Goal: Ask a question

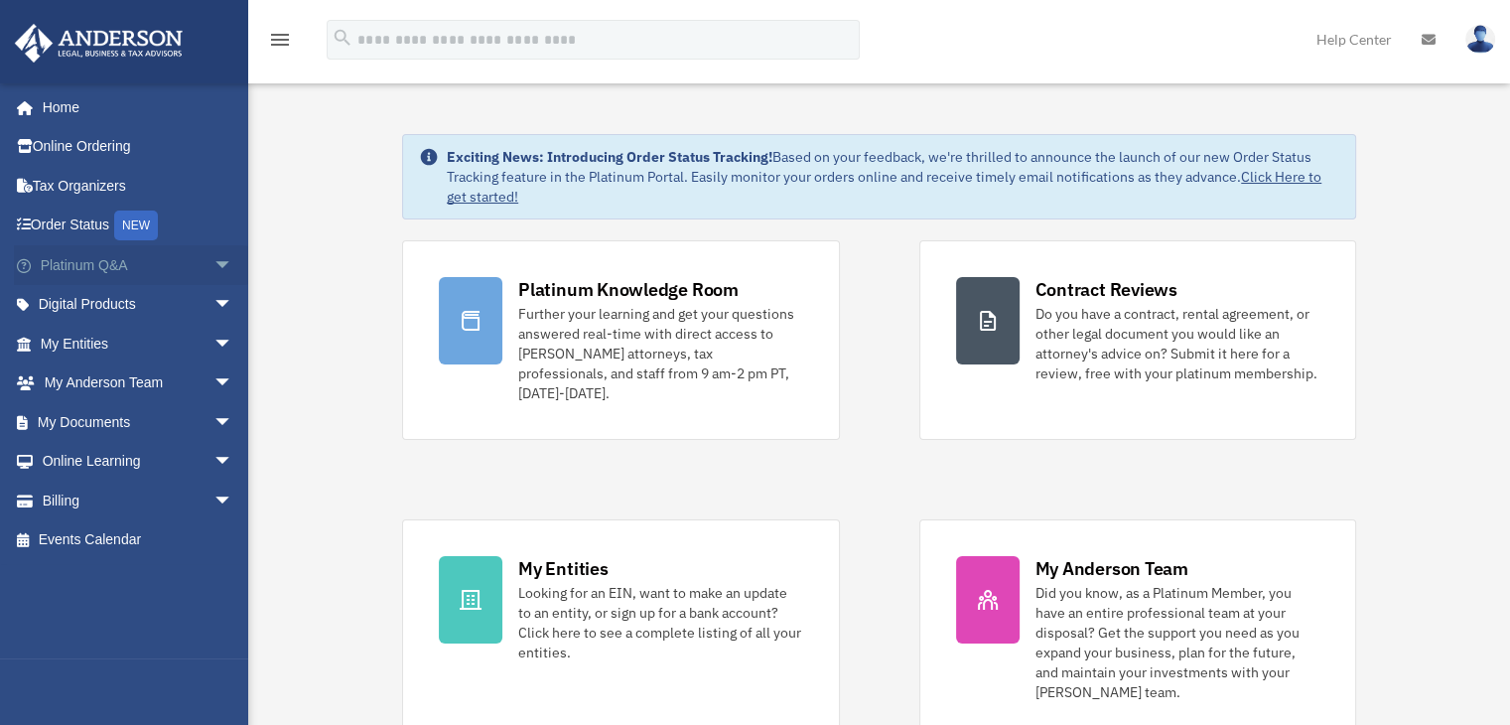
click at [214, 267] on span "arrow_drop_down" at bounding box center [234, 265] width 40 height 41
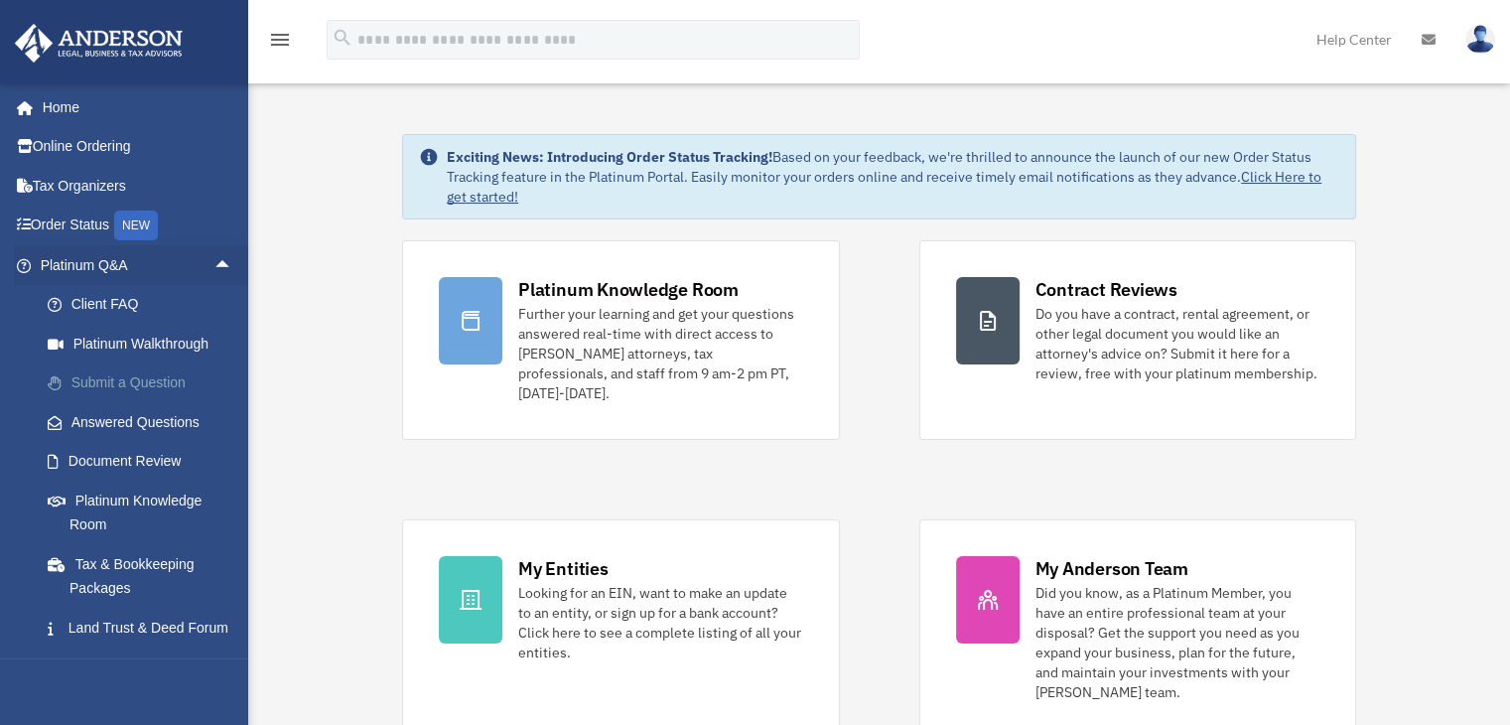
click at [157, 381] on link "Submit a Question" at bounding box center [145, 383] width 235 height 40
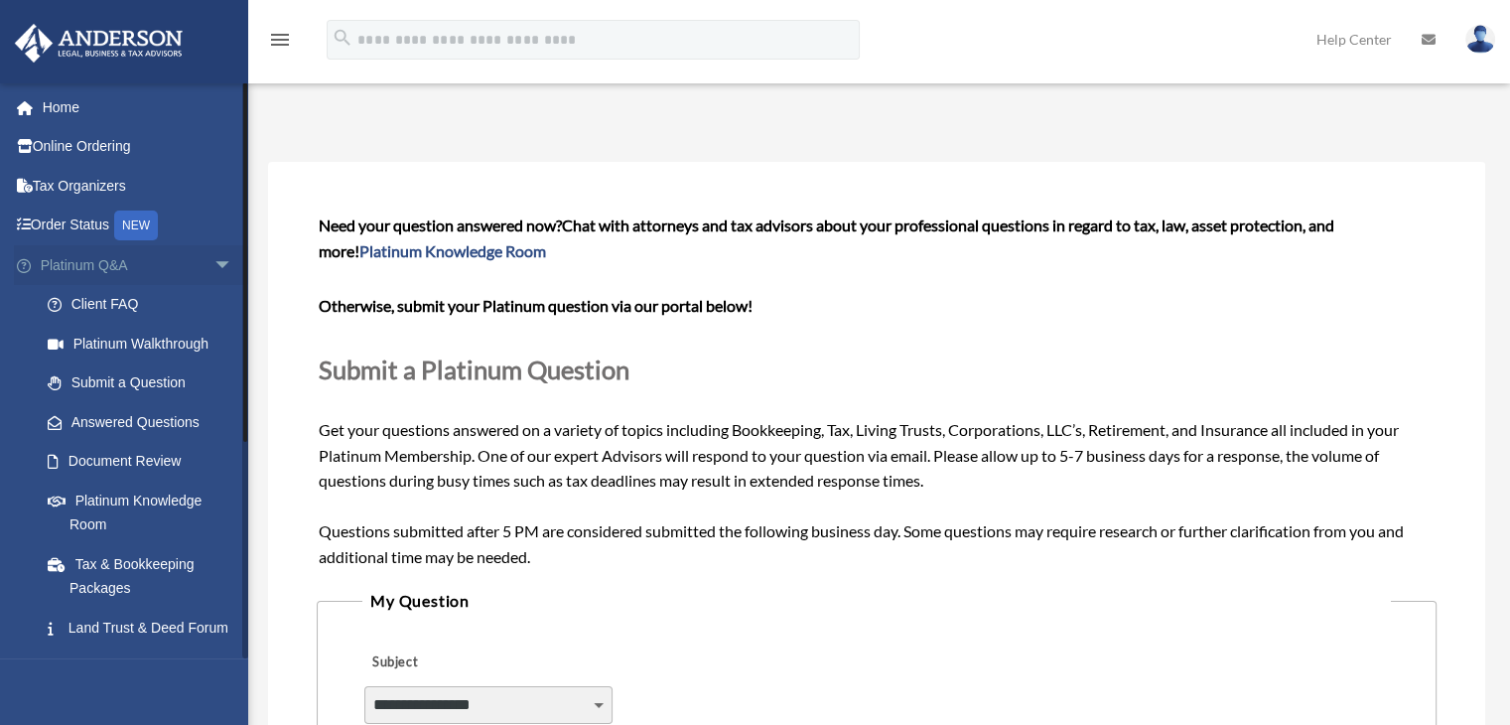
click at [214, 263] on span "arrow_drop_down" at bounding box center [234, 265] width 40 height 41
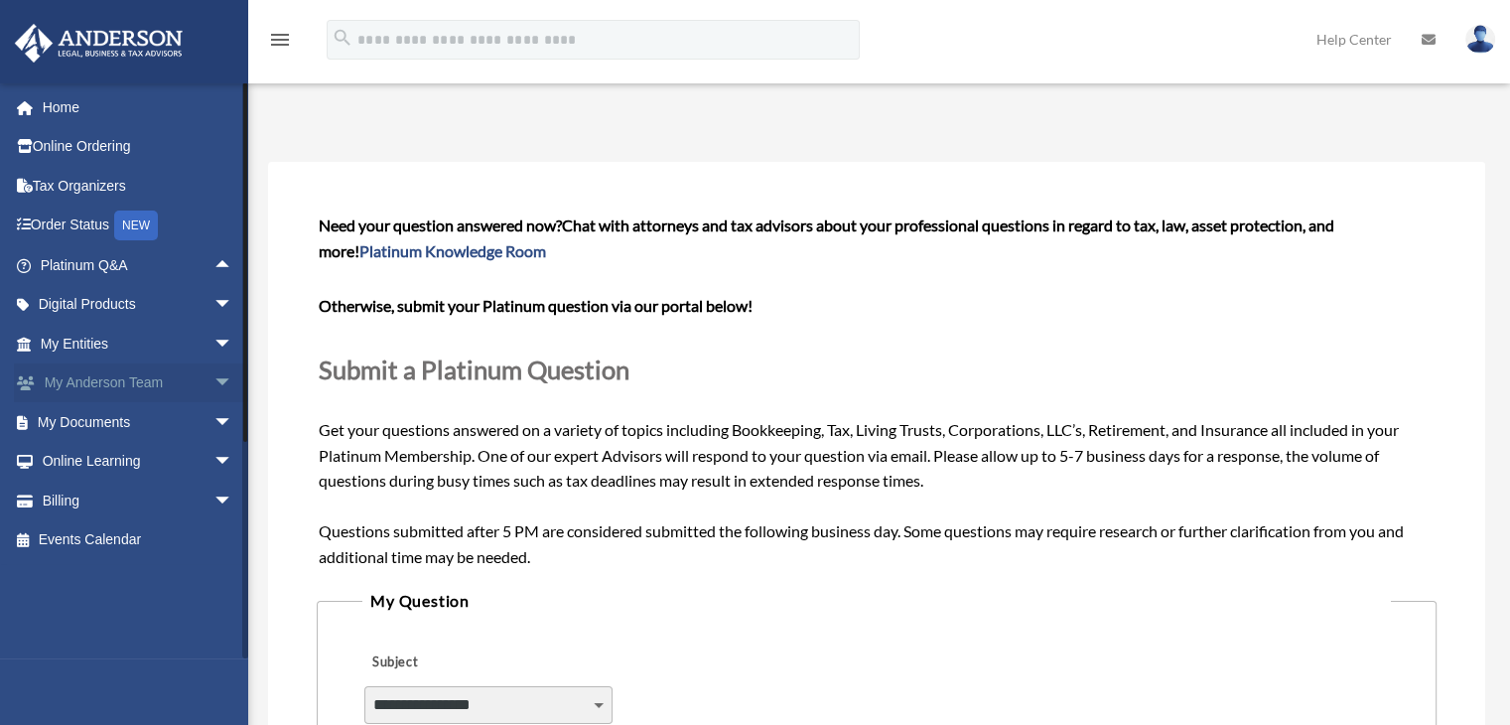
click at [214, 379] on span "arrow_drop_down" at bounding box center [234, 383] width 40 height 41
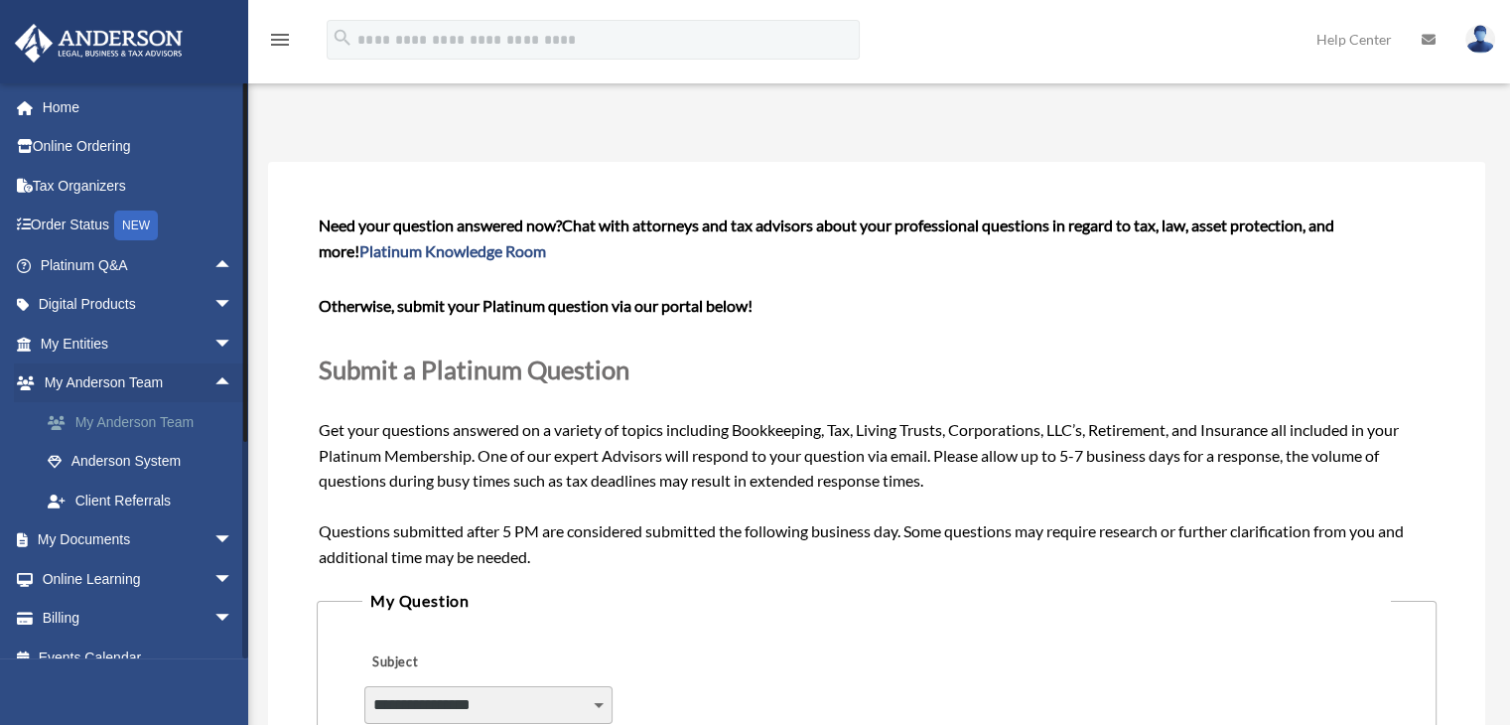
click at [168, 424] on link "My Anderson Team" at bounding box center [145, 422] width 235 height 40
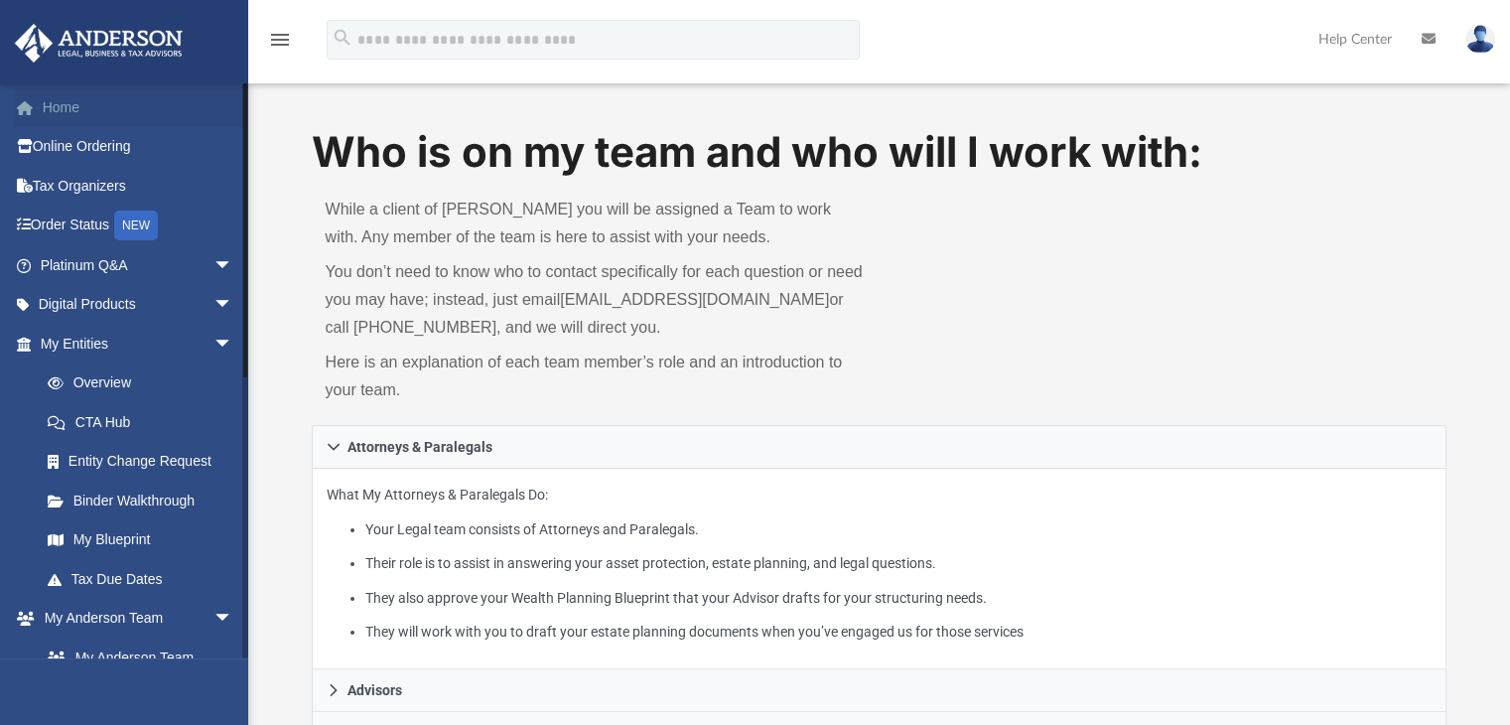
click at [75, 106] on link "Home" at bounding box center [138, 107] width 249 height 40
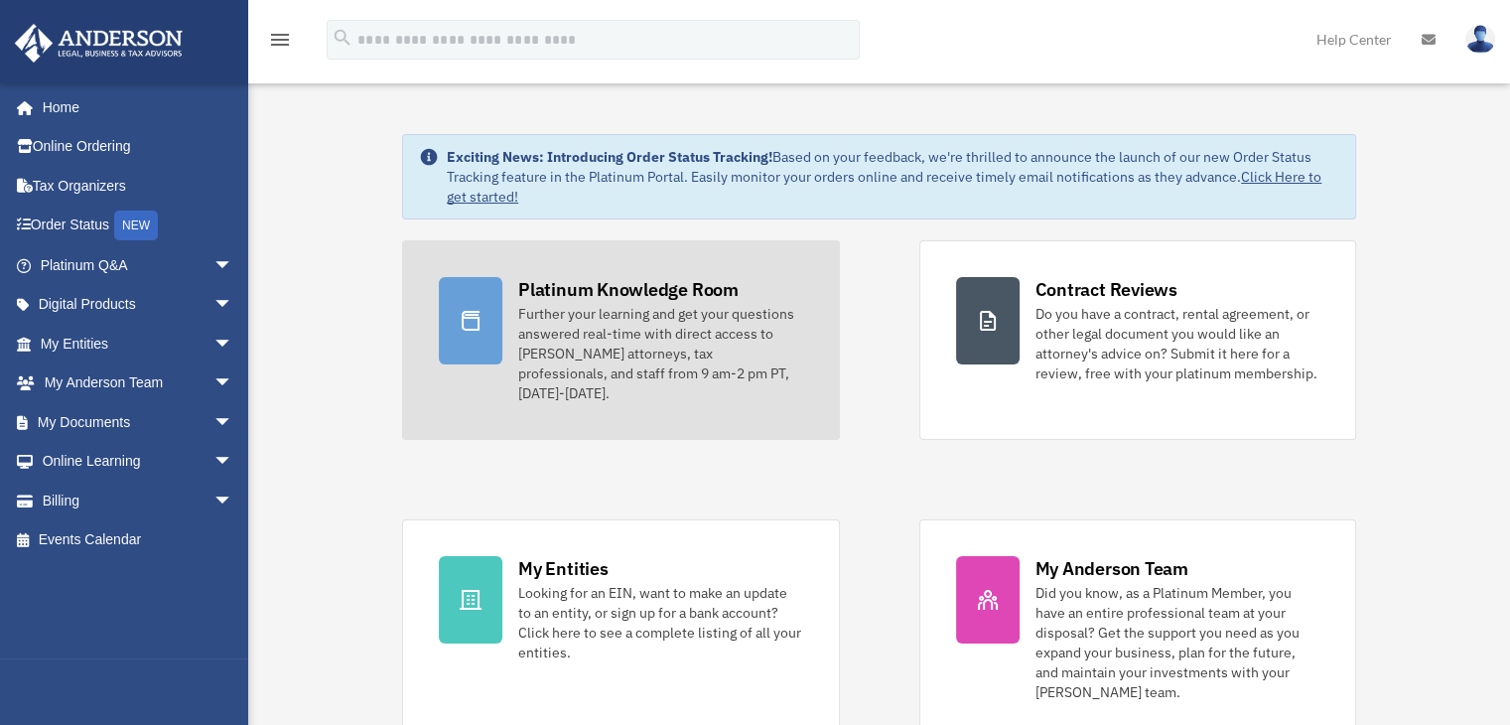
click at [629, 339] on div "Further your learning and get your questions answered real-time with direct acc…" at bounding box center [660, 353] width 284 height 99
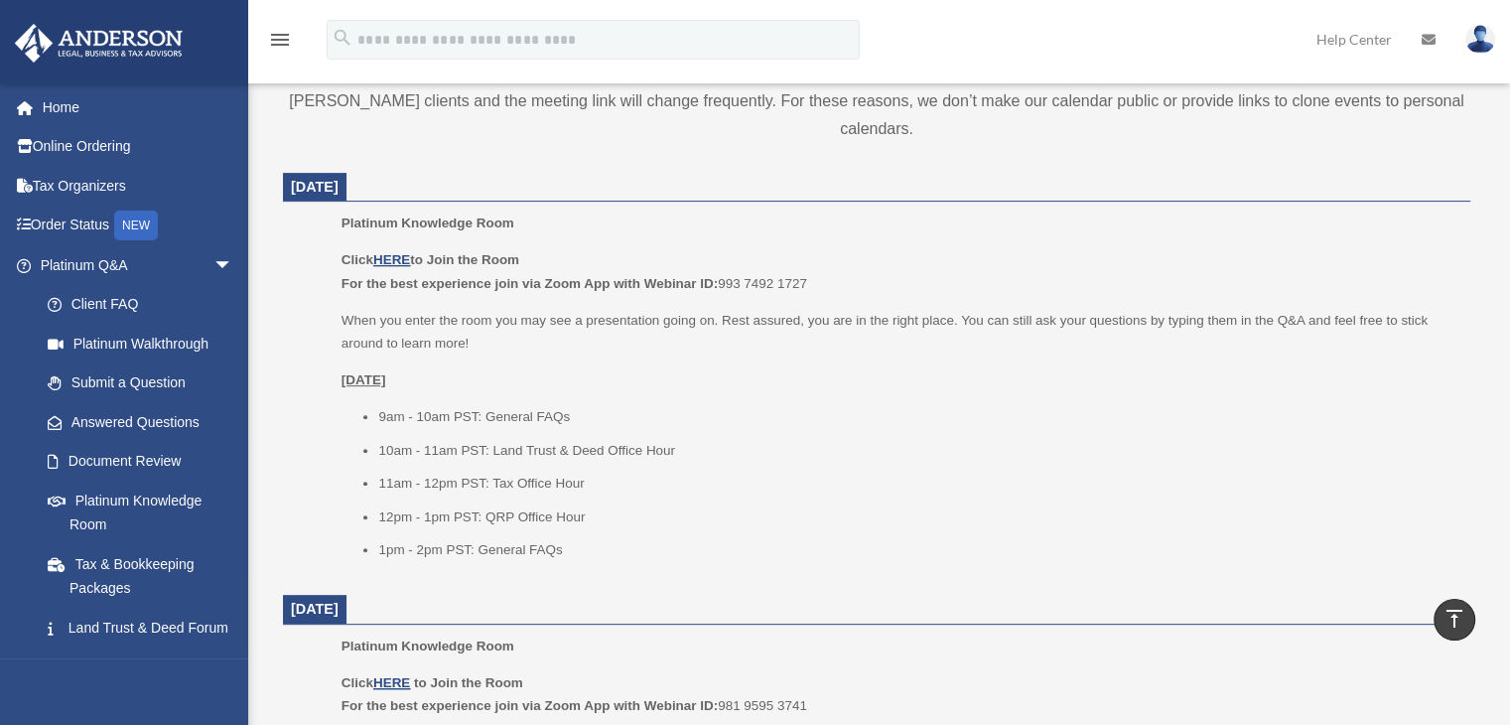
scroll to position [718, 0]
click at [393, 260] on u "HERE" at bounding box center [391, 263] width 37 height 15
